Goal: Check status: Check status

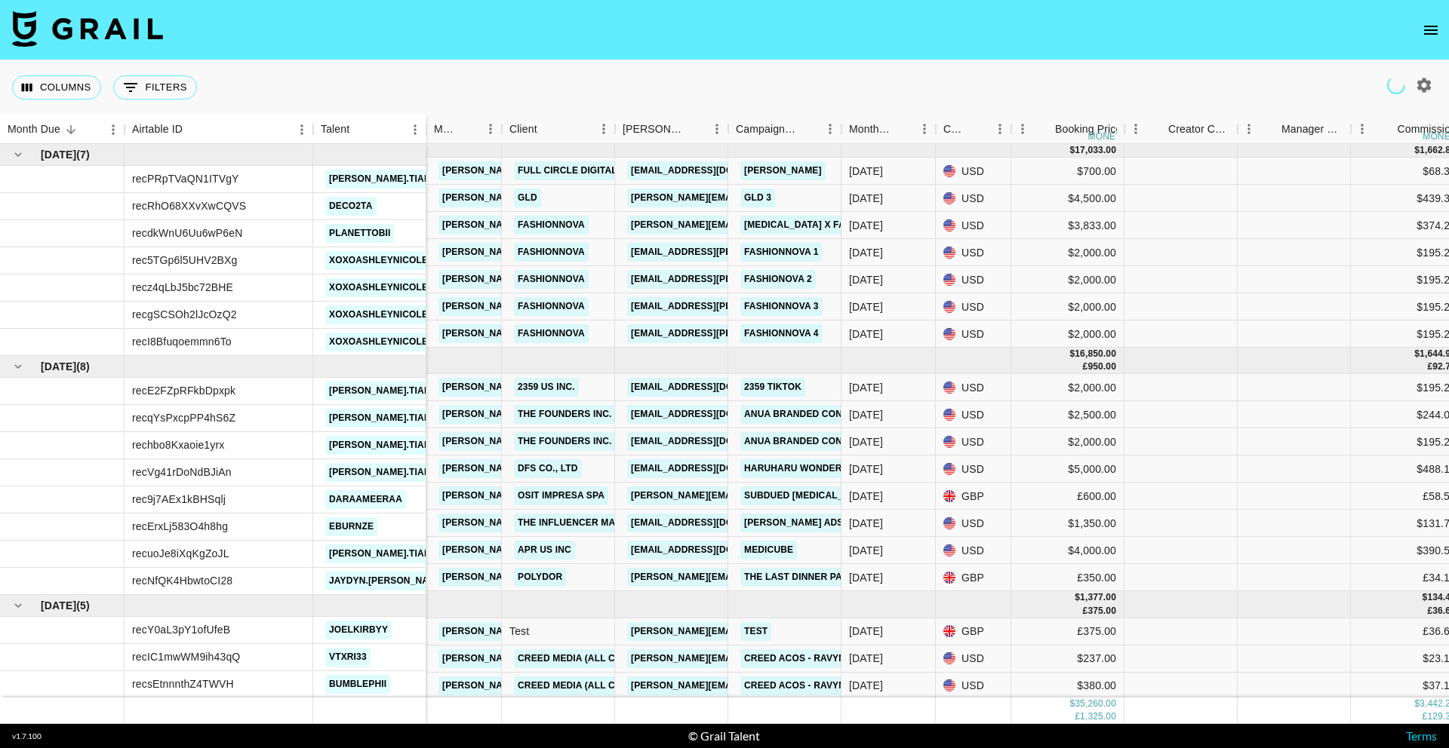
click at [1419, 34] on button "open drawer" at bounding box center [1430, 30] width 30 height 30
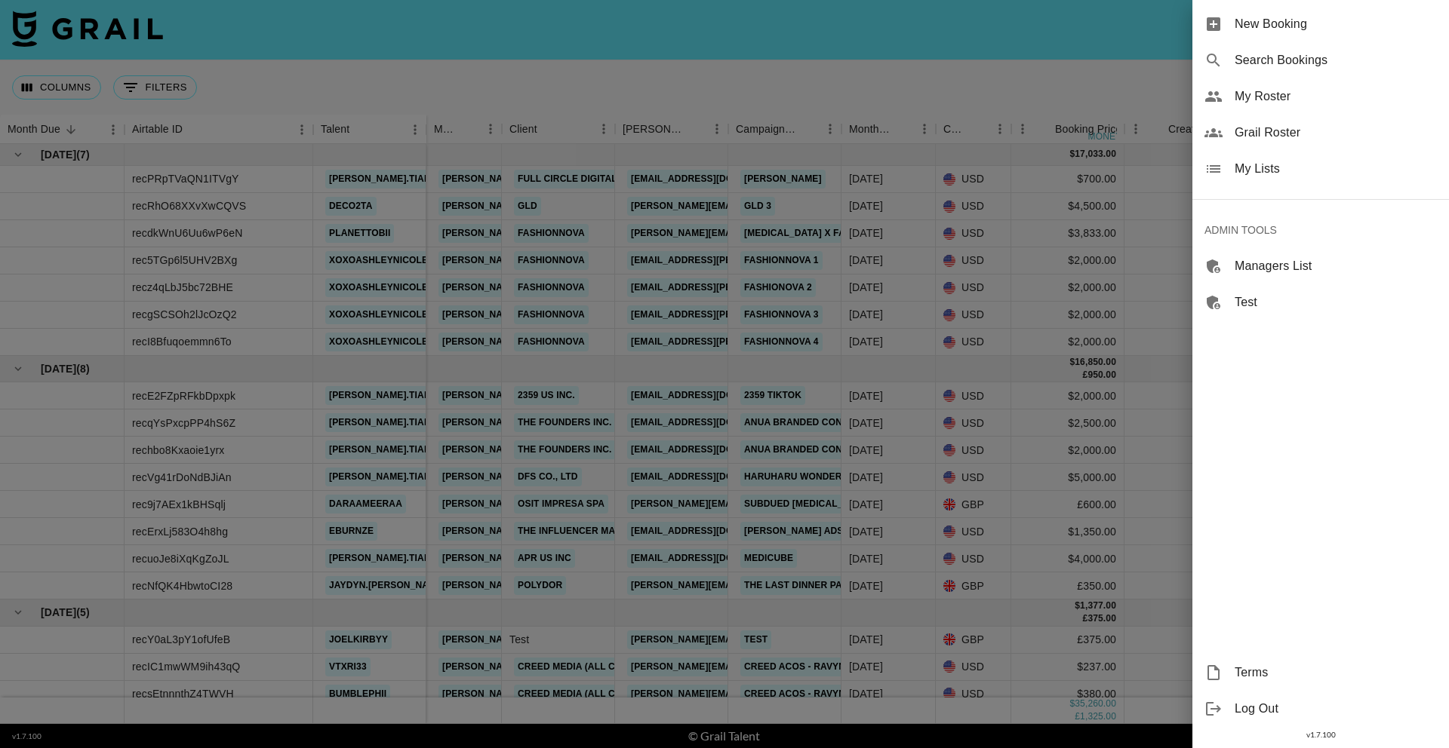
click at [1298, 66] on span "Search Bookings" at bounding box center [1335, 60] width 202 height 18
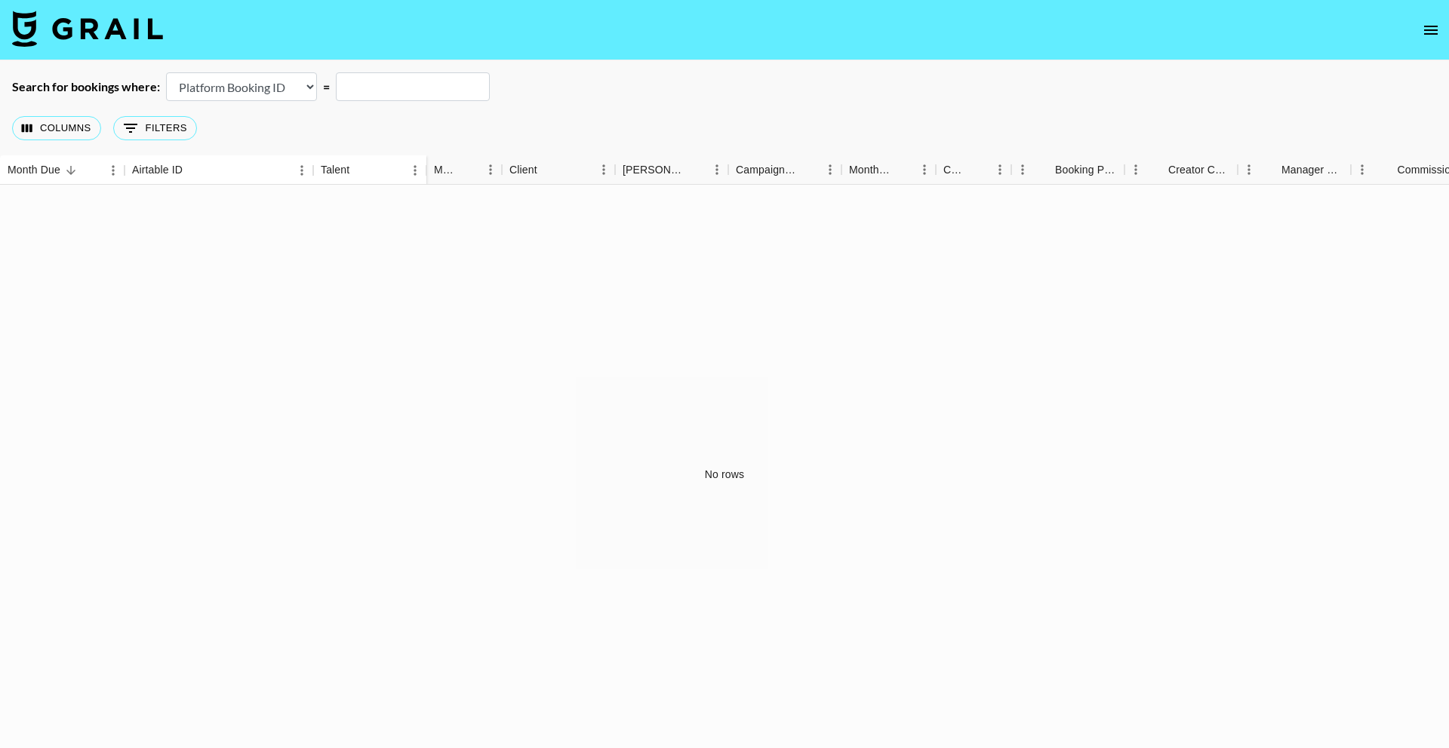
click at [248, 78] on select "Airtable Booking ID Platform Booking ID Platform Campaign ID" at bounding box center [241, 86] width 151 height 29
select select "airtableId"
click at [166, 72] on select "Airtable Booking ID Platform Booking ID Platform Campaign ID" at bounding box center [241, 86] width 151 height 29
click at [392, 87] on input "text" at bounding box center [413, 86] width 154 height 29
paste input "recZOHgJVrjpbAINH"
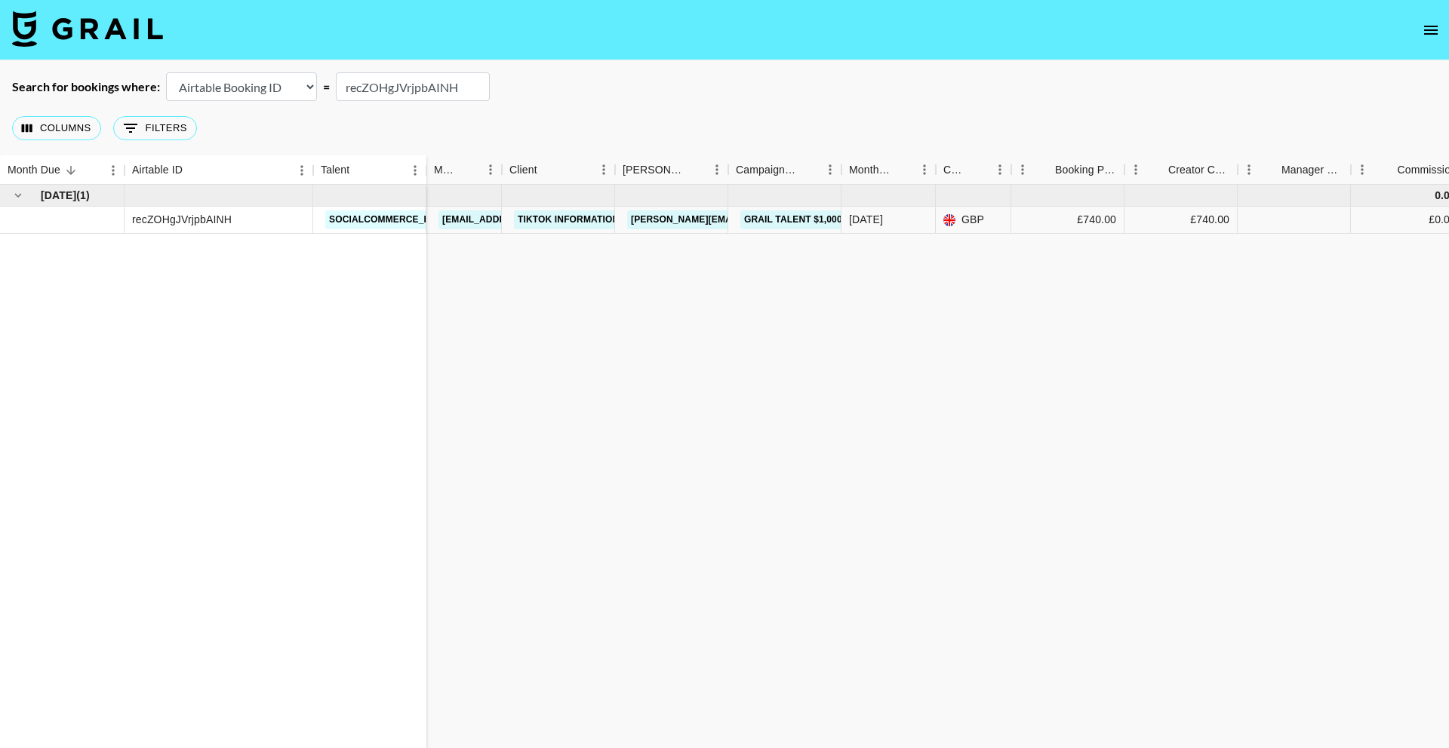
type input "recZOHgJVrjpbAINH"
